Goal: Transaction & Acquisition: Purchase product/service

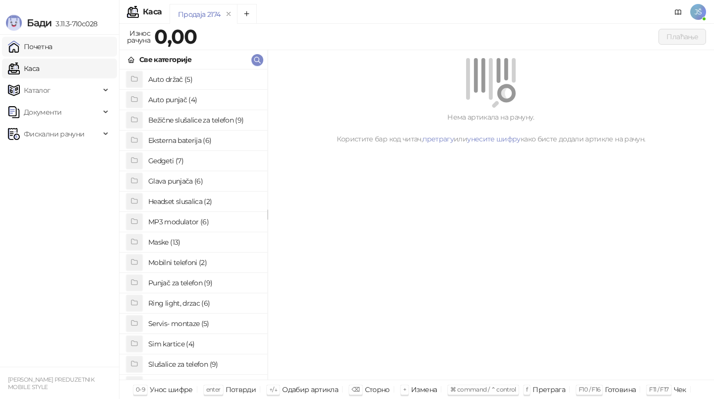
click at [53, 49] on link "Почетна" at bounding box center [30, 47] width 45 height 20
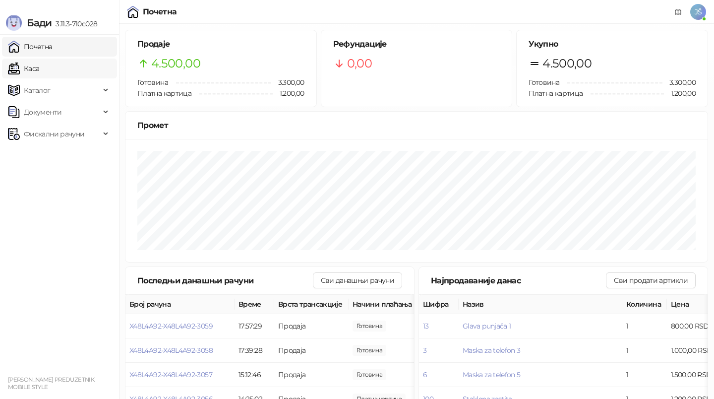
click at [39, 71] on link "Каса" at bounding box center [23, 69] width 31 height 20
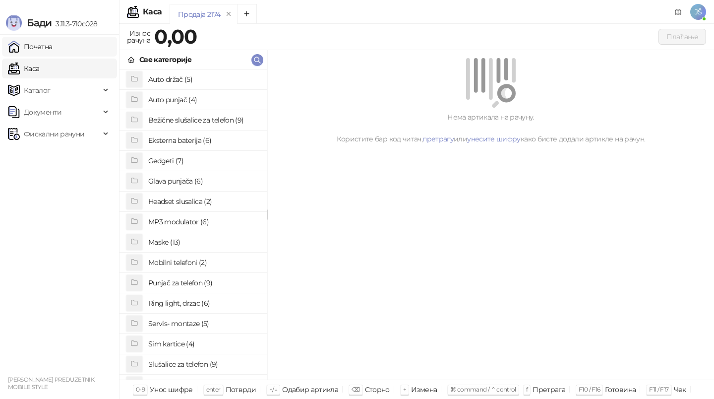
click at [53, 44] on link "Почетна" at bounding box center [30, 47] width 45 height 20
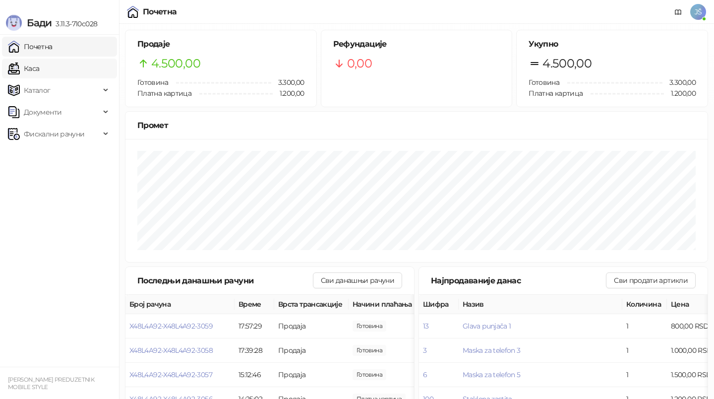
click at [39, 66] on link "Каса" at bounding box center [23, 69] width 31 height 20
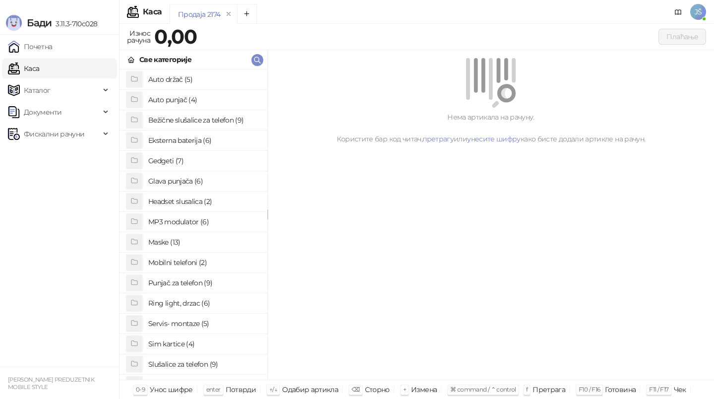
scroll to position [76, 0]
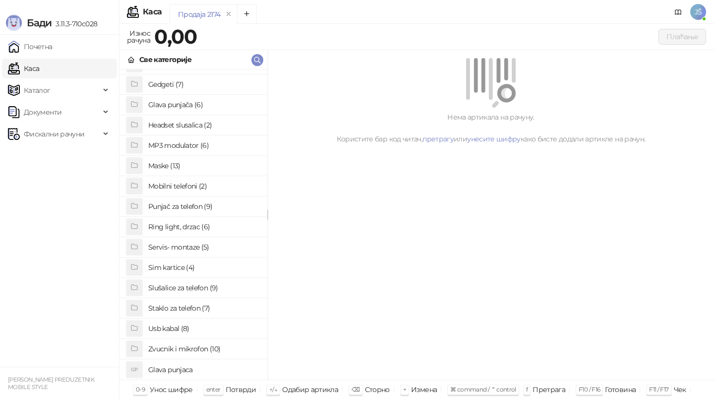
click at [194, 327] on h4 "Usb kabal (8)" at bounding box center [203, 328] width 111 height 16
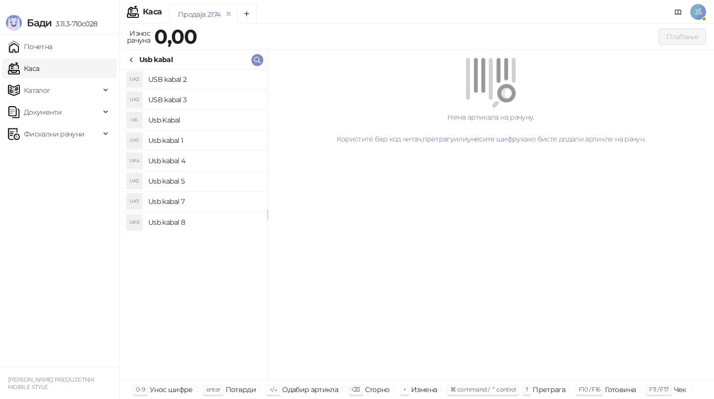
click at [194, 327] on div "UK2 USB kabal 2 UK3 USB kabal 3 UK Usb Kabal UK1 Usb kabal 1 UK4 Usb kabal 4 UK…" at bounding box center [194, 224] width 148 height 310
click at [190, 141] on h4 "Usb kabal 1" at bounding box center [203, 140] width 111 height 16
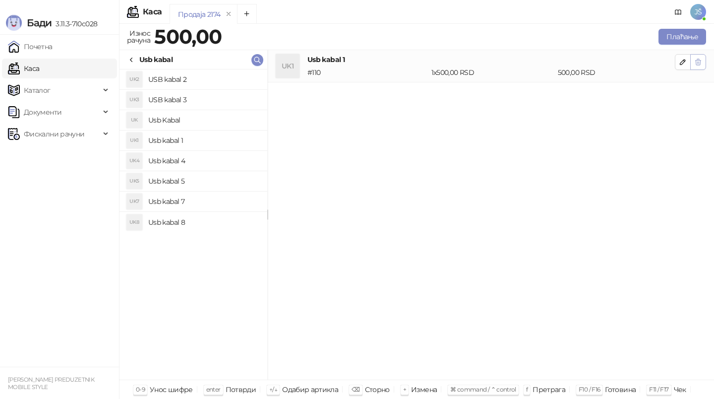
click at [699, 66] on span "button" at bounding box center [698, 61] width 8 height 9
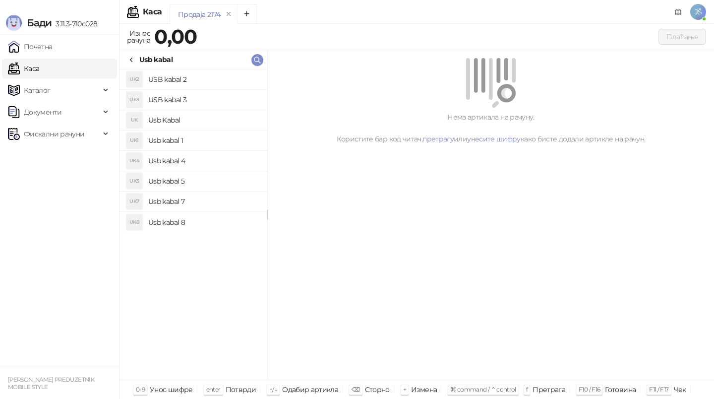
click at [214, 153] on h4 "Usb kabal 4" at bounding box center [203, 161] width 111 height 16
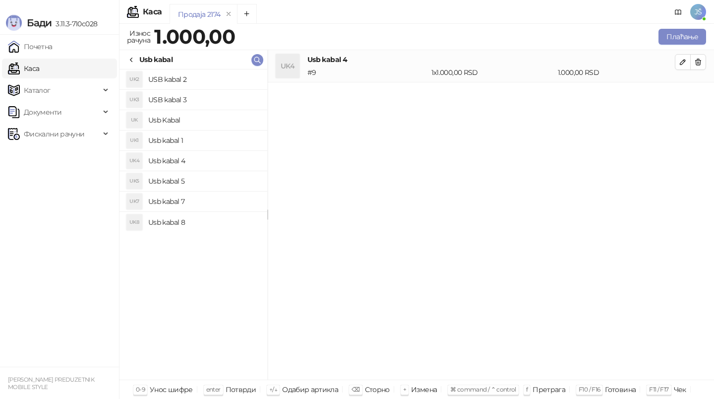
click at [227, 81] on h4 "USB kabal 2" at bounding box center [203, 79] width 111 height 16
click at [252, 94] on h4 "USB kabal 3" at bounding box center [203, 100] width 111 height 16
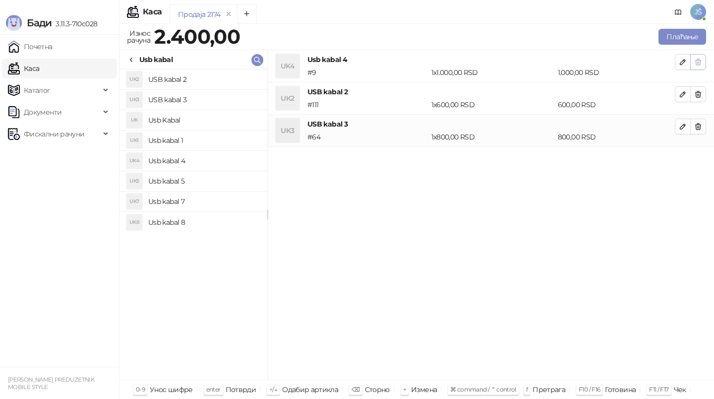
click at [696, 62] on icon "button" at bounding box center [698, 62] width 8 height 8
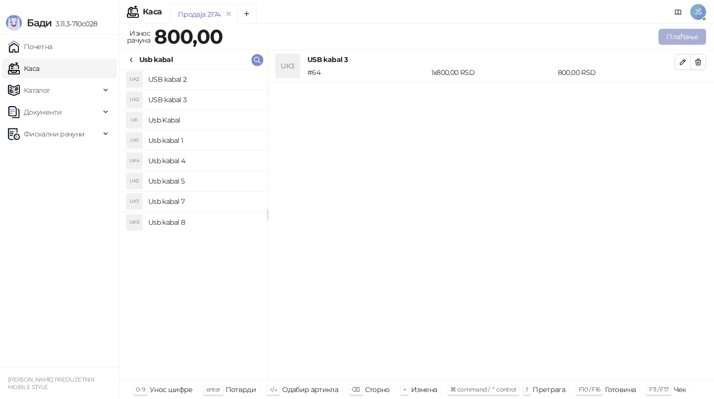
click at [686, 37] on button "Плаћање" at bounding box center [683, 37] width 48 height 16
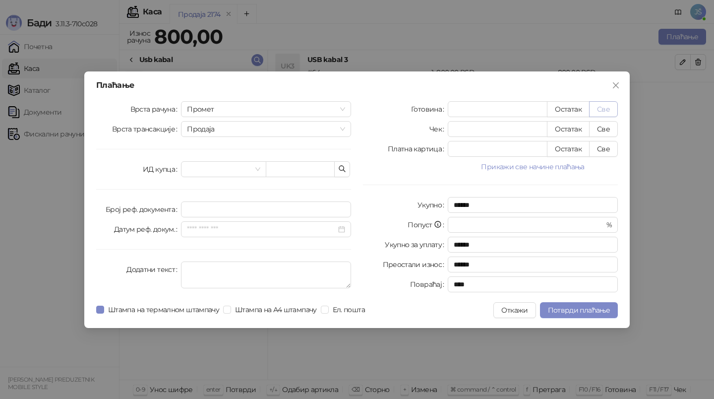
click at [604, 111] on button "Све" at bounding box center [603, 109] width 29 height 16
type input "***"
type input "****"
click at [557, 313] on span "Потврди плаћање" at bounding box center [579, 309] width 62 height 9
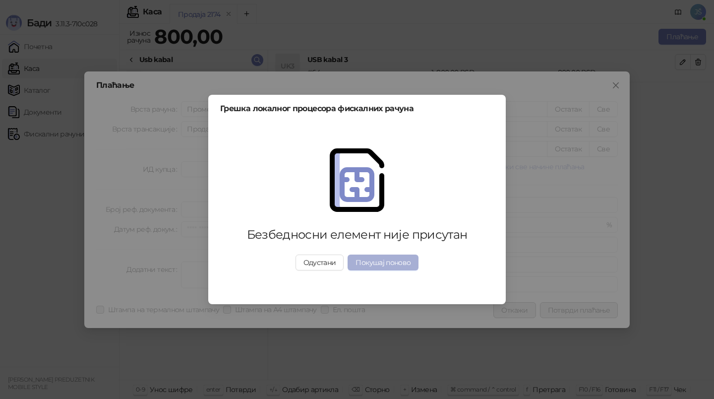
click at [397, 263] on button "Покушај поново" at bounding box center [383, 262] width 71 height 16
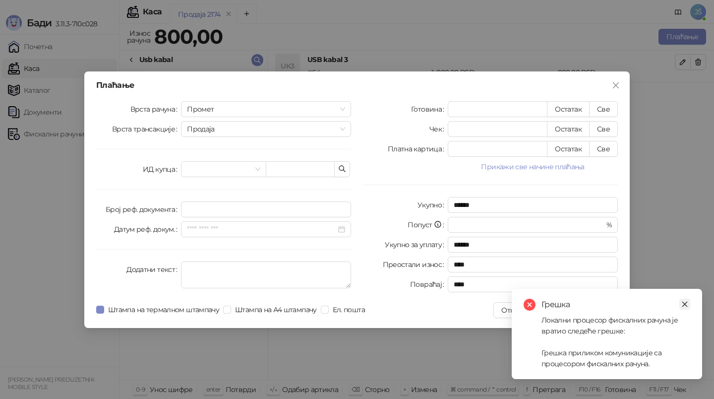
click at [684, 301] on icon "close" at bounding box center [684, 304] width 7 height 7
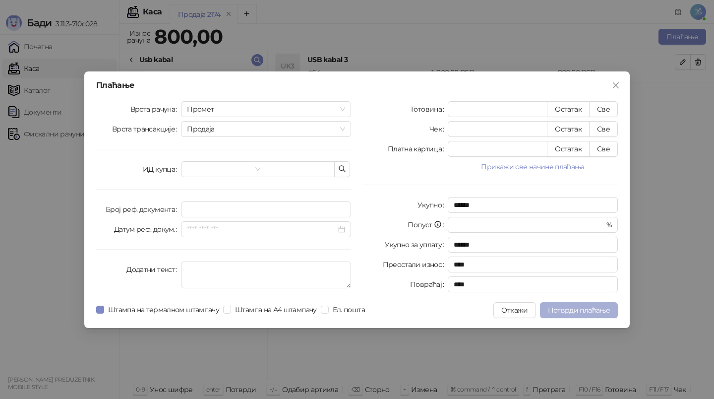
click at [588, 307] on span "Потврди плаћање" at bounding box center [579, 309] width 62 height 9
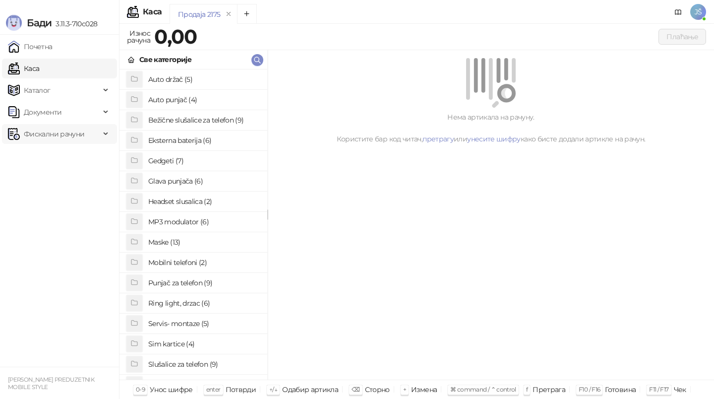
click at [84, 139] on span "Фискални рачуни" at bounding box center [54, 134] width 92 height 20
click at [64, 175] on link "По данима" at bounding box center [38, 178] width 53 height 20
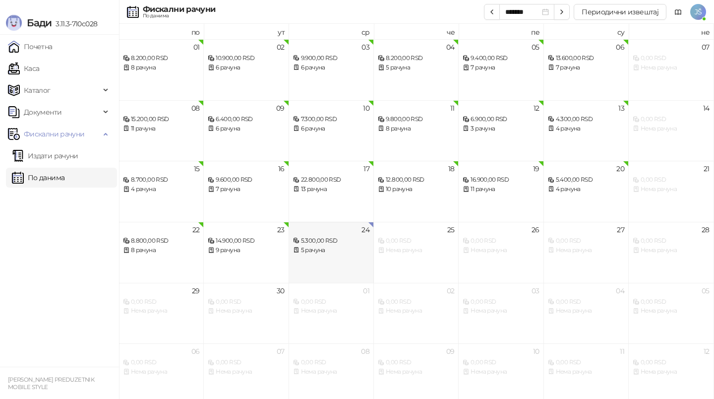
click at [352, 255] on div "24 5.300,00 RSD 5 рачуна" at bounding box center [331, 252] width 85 height 61
